Goal: Information Seeking & Learning: Learn about a topic

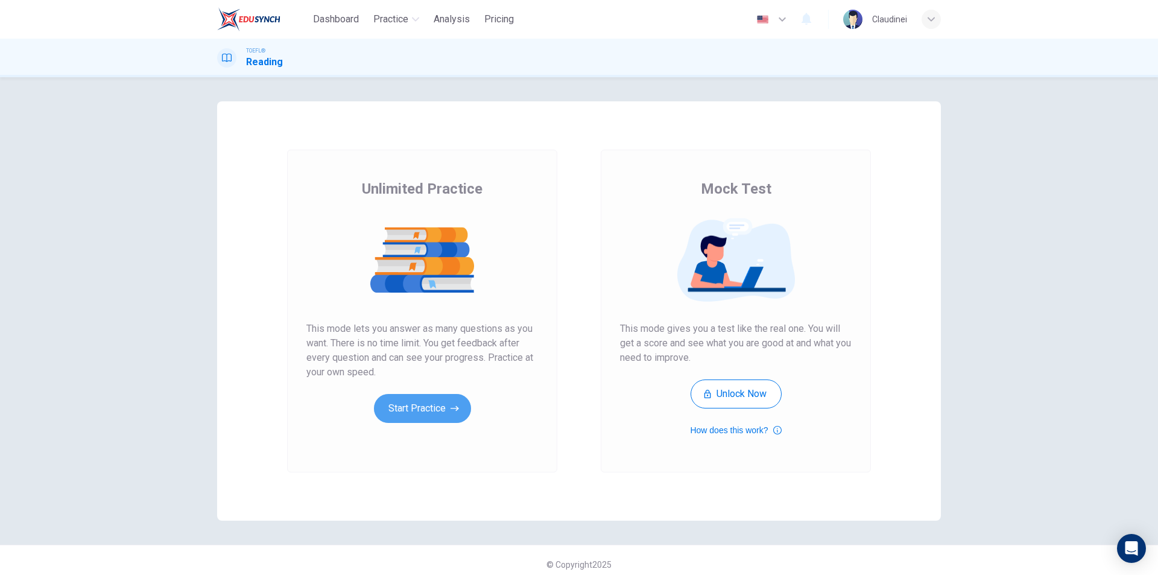
click at [423, 407] on button "Start Practice" at bounding box center [422, 408] width 97 height 29
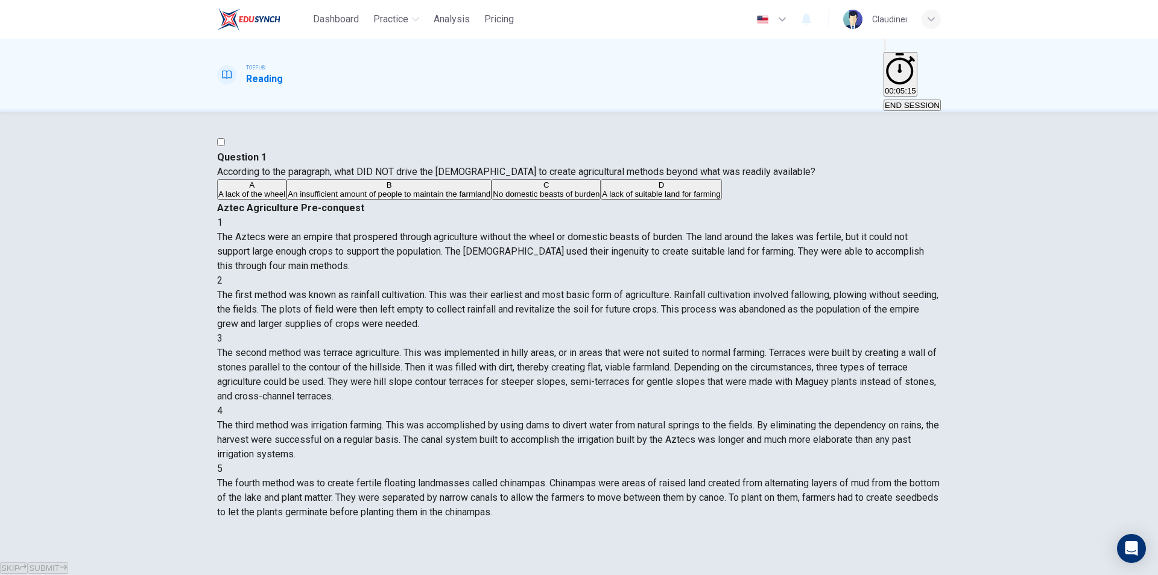
scroll to position [121, 0]
click at [721, 419] on span "The third method was irrigation farming. This was accomplished by using dams to…" at bounding box center [578, 439] width 722 height 40
drag, startPoint x: 741, startPoint y: 341, endPoint x: 771, endPoint y: 346, distance: 31.0
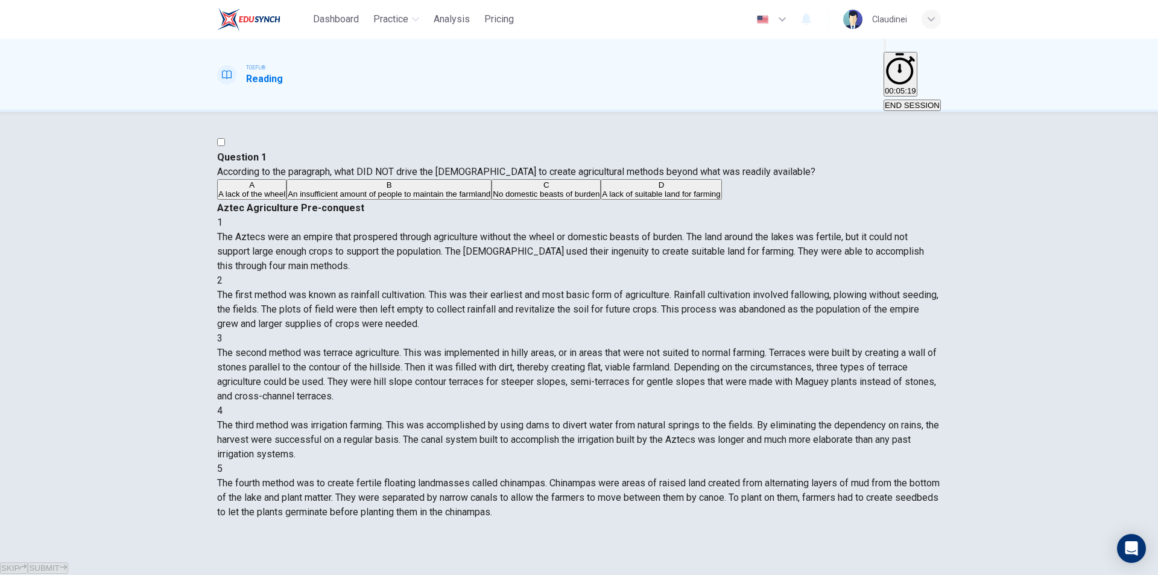
click at [771, 419] on span "The third method was irrigation farming. This was accomplished by using dams to…" at bounding box center [578, 439] width 722 height 40
drag, startPoint x: 619, startPoint y: 344, endPoint x: 804, endPoint y: 364, distance: 186.2
click at [804, 403] on div "4 The third method was irrigation farming. This was accomplished by using dams …" at bounding box center [579, 432] width 724 height 58
drag, startPoint x: 652, startPoint y: 229, endPoint x: 818, endPoint y: 323, distance: 191.0
click at [818, 321] on div "1 The Aztecs were an empire that prospered through agriculture without the whee…" at bounding box center [579, 367] width 724 height 304
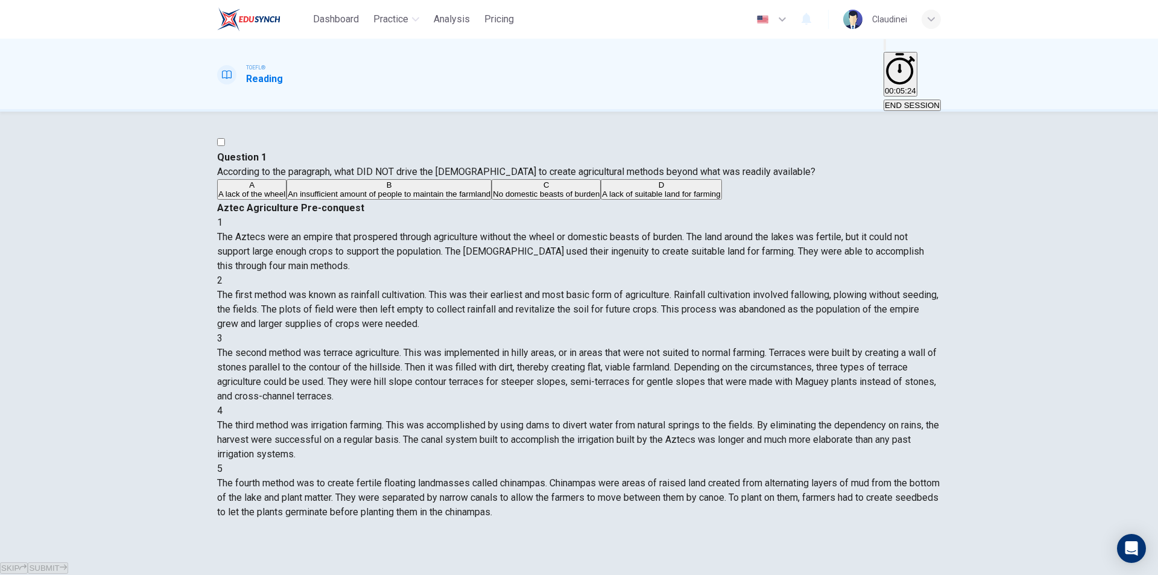
drag, startPoint x: 659, startPoint y: 131, endPoint x: 866, endPoint y: 162, distance: 209.0
click at [866, 201] on div "Aztec Agriculture Pre-conquest 1 The Aztecs were an empire that prospered throu…" at bounding box center [579, 360] width 724 height 318
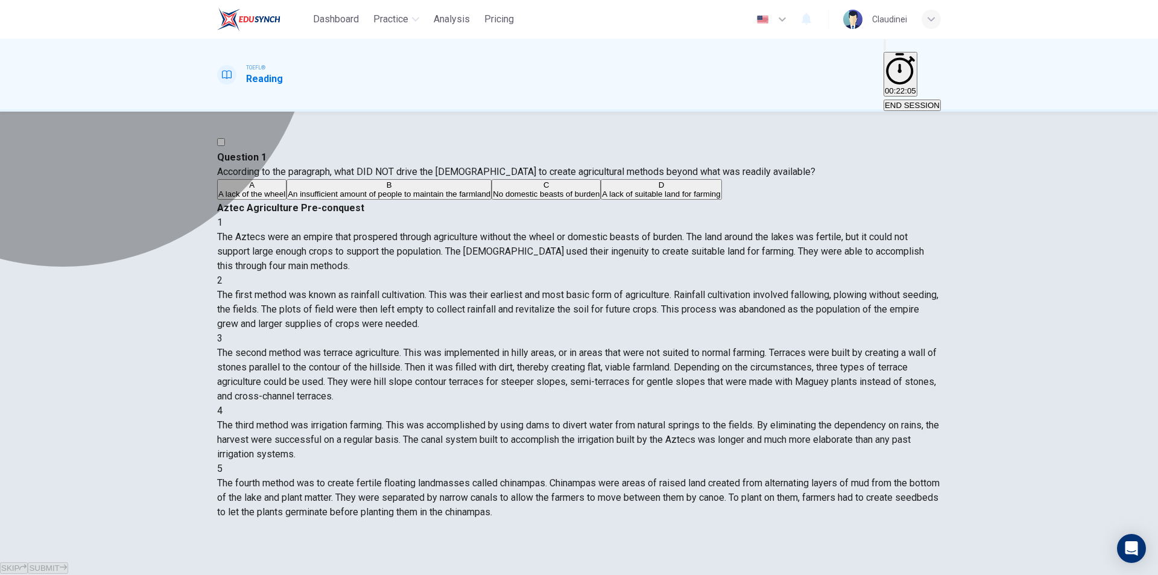
click at [302, 198] on span "An insufficient amount of people to maintain the farmland" at bounding box center [389, 193] width 203 height 9
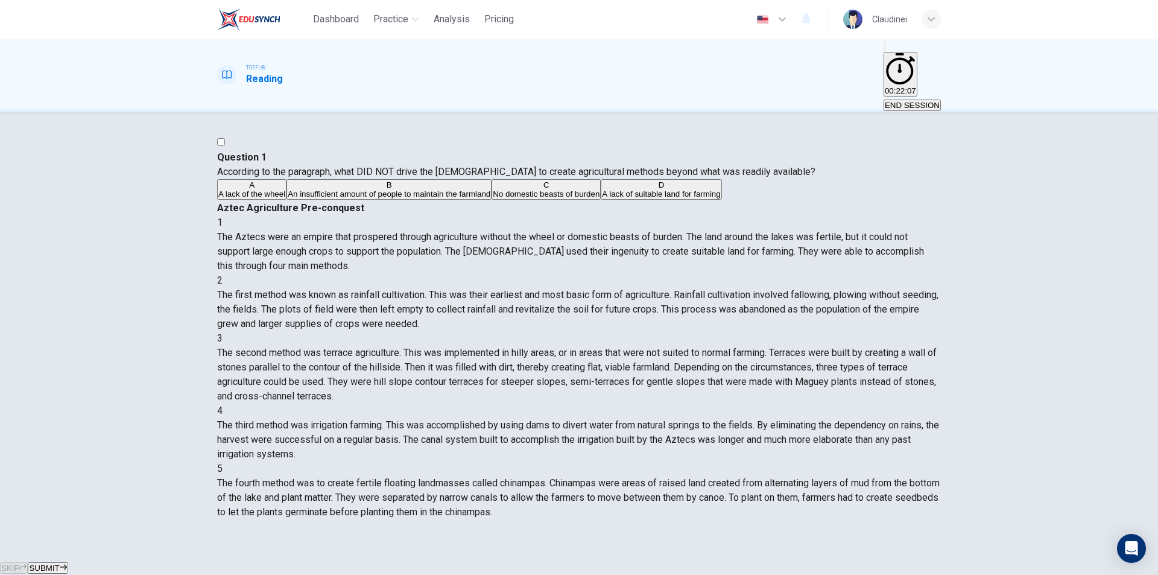
click at [59, 563] on span "SUBMIT" at bounding box center [44, 567] width 30 height 9
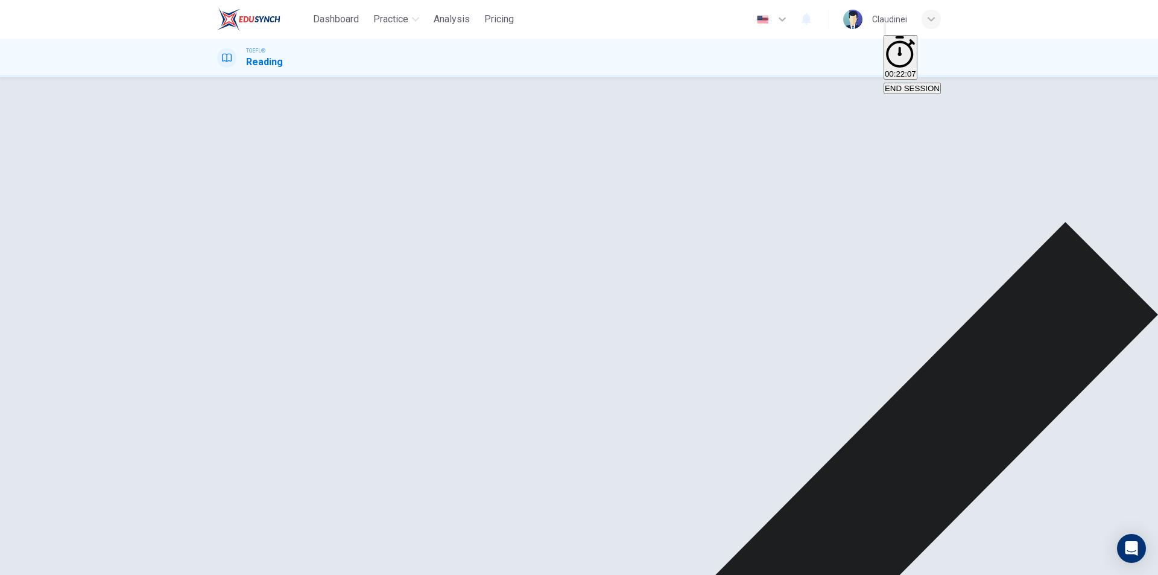
drag, startPoint x: 848, startPoint y: 191, endPoint x: 905, endPoint y: 194, distance: 56.7
click at [905, 197] on span "The Aztecs were an empire that prospered through agriculture without the wheel …" at bounding box center [570, 217] width 707 height 40
drag, startPoint x: 783, startPoint y: 207, endPoint x: 896, endPoint y: 210, distance: 113.4
click at [896, 210] on span "The Aztecs were an empire that prospered through agriculture without the wheel …" at bounding box center [570, 217] width 707 height 40
drag, startPoint x: 793, startPoint y: 207, endPoint x: 908, endPoint y: 200, distance: 115.4
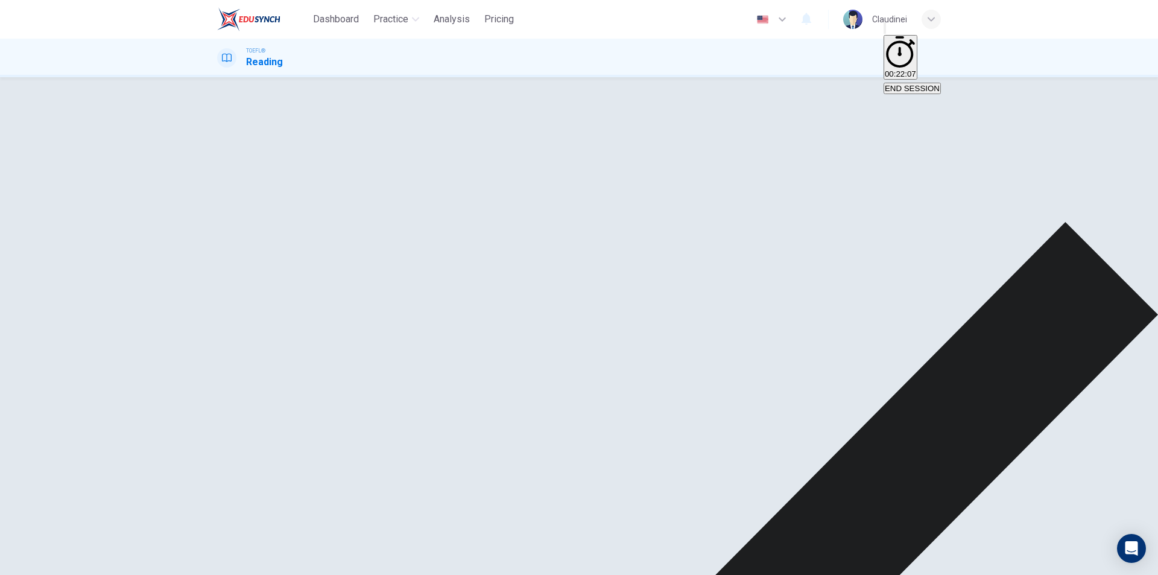
click at [908, 200] on div "1 The Aztecs were an empire that prospered through agriculture without the whee…" at bounding box center [579, 210] width 724 height 58
